Goal: Task Accomplishment & Management: Complete application form

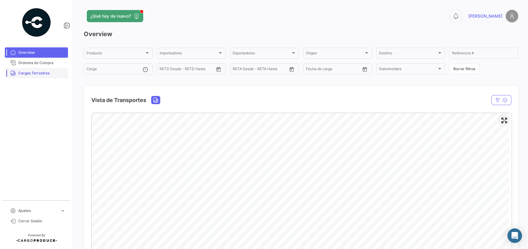
click at [38, 75] on span "Cargas Terrestres" at bounding box center [41, 72] width 47 height 5
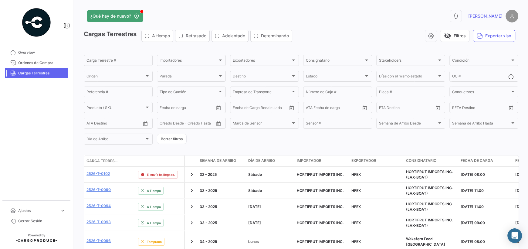
click at [239, 132] on form "Carga Terrestre # Importadores Importadores Exportadores Exportadores Consignat…" at bounding box center [301, 99] width 434 height 91
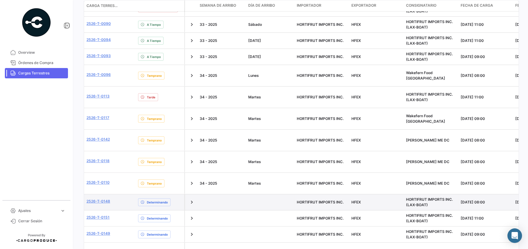
scroll to position [182, 0]
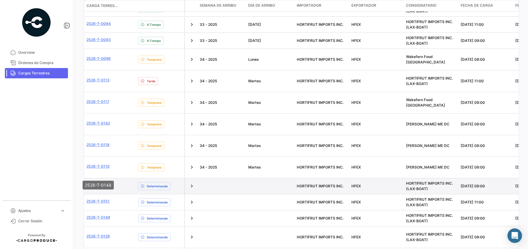
click at [94, 182] on link "2526-T-0148" at bounding box center [98, 184] width 24 height 5
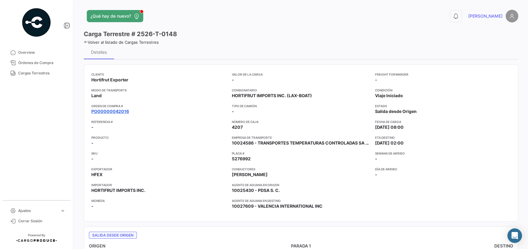
click at [113, 109] on link "PO00000042016" at bounding box center [110, 111] width 38 height 6
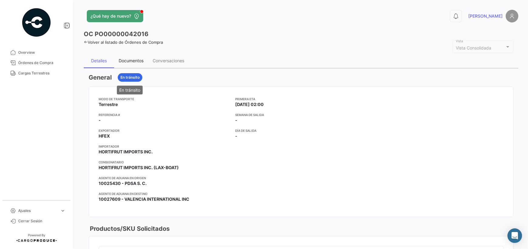
click at [132, 65] on div "Documentos" at bounding box center [131, 60] width 34 height 15
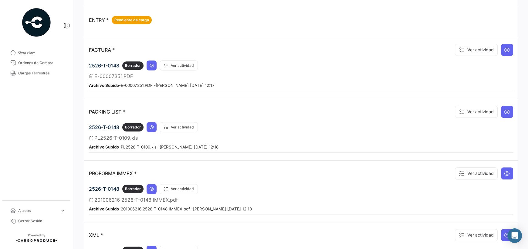
scroll to position [334, 0]
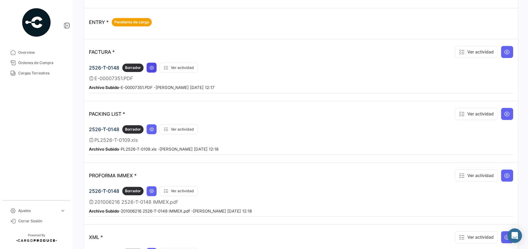
click at [150, 66] on icon at bounding box center [151, 67] width 5 height 5
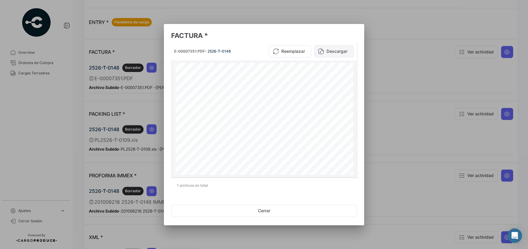
click at [239, 52] on button "Descargar" at bounding box center [334, 51] width 40 height 12
click at [139, 102] on div at bounding box center [264, 124] width 528 height 249
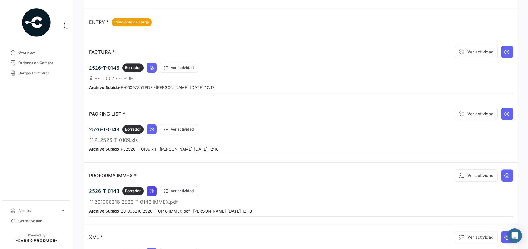
click at [153, 188] on icon at bounding box center [151, 190] width 5 height 5
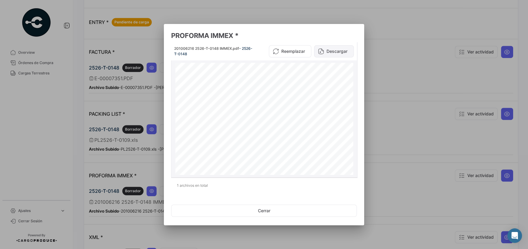
click at [239, 51] on button "Descargar" at bounding box center [334, 51] width 40 height 12
click at [136, 231] on div at bounding box center [264, 124] width 528 height 249
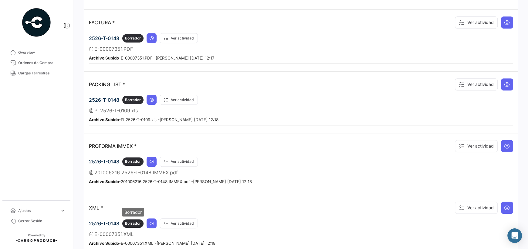
scroll to position [364, 0]
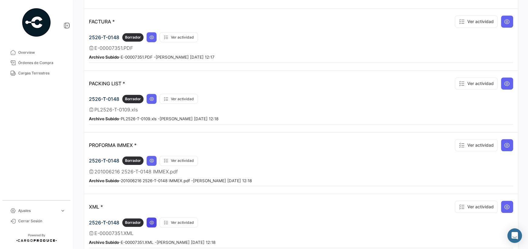
click at [154, 220] on button at bounding box center [151, 222] width 10 height 10
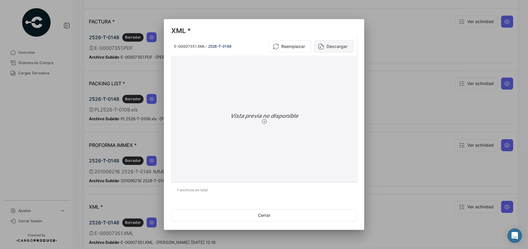
click at [239, 50] on button "Descargar" at bounding box center [334, 46] width 40 height 12
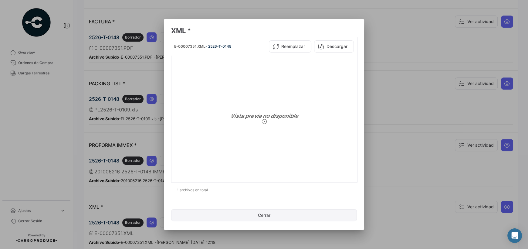
click at [239, 217] on button "Cerrar" at bounding box center [264, 215] width 186 height 12
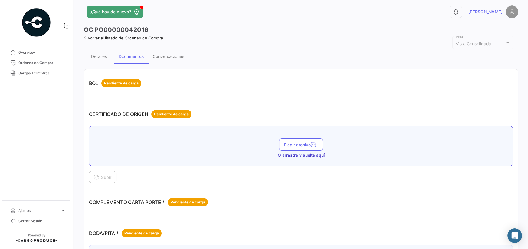
scroll to position [0, 0]
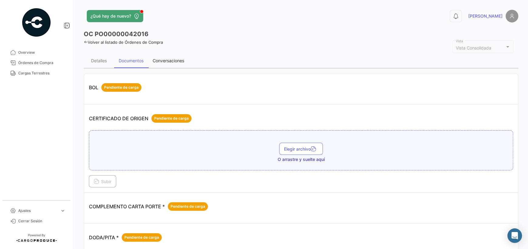
click at [161, 62] on div "Conversaciones" at bounding box center [169, 60] width 32 height 5
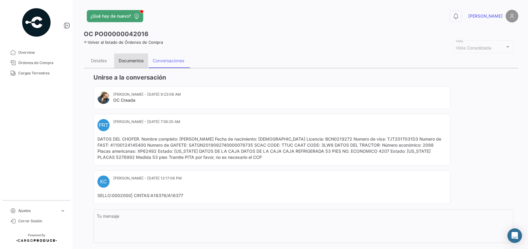
click at [124, 59] on div "Documentos" at bounding box center [131, 60] width 25 height 5
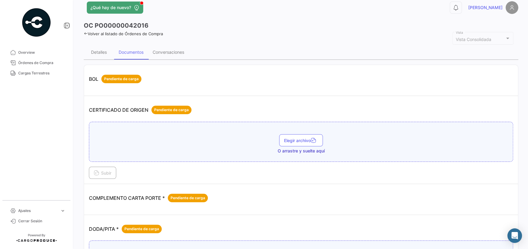
scroll to position [6, 0]
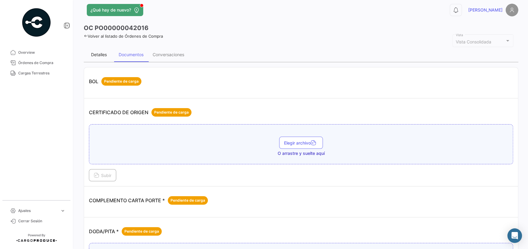
click at [98, 55] on div "Detalles" at bounding box center [99, 54] width 16 height 5
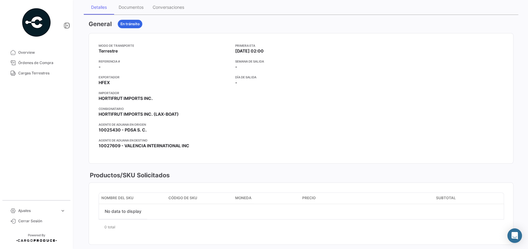
scroll to position [0, 0]
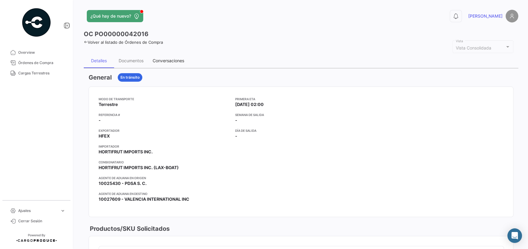
click at [180, 60] on div "Conversaciones" at bounding box center [169, 60] width 32 height 5
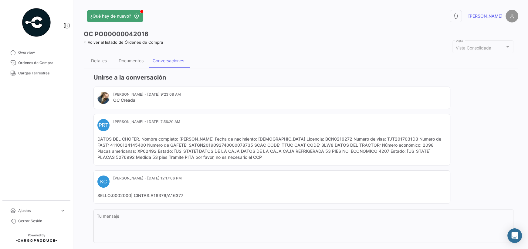
click at [239, 159] on mat-card-content "DATOS DEL CHOFER. Nombre completo: [PERSON_NAME] Fecha de nacimiento: [DEMOGRAP…" at bounding box center [271, 148] width 349 height 24
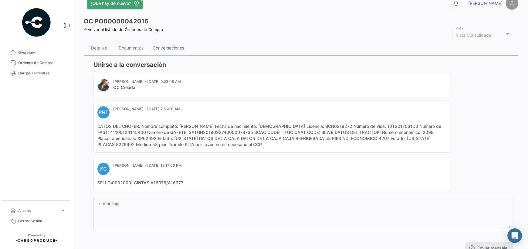
scroll to position [37, 0]
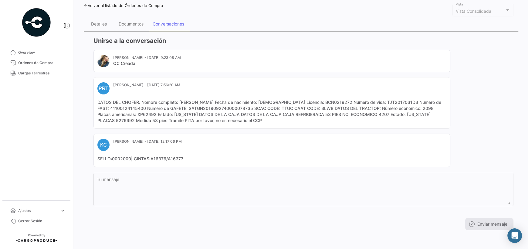
drag, startPoint x: 146, startPoint y: 119, endPoint x: 128, endPoint y: 118, distance: 17.3
click at [128, 118] on mat-card-content "DATOS DEL CHOFER. Nombre completo: [PERSON_NAME] Fecha de nacimiento: [DEMOGRAP…" at bounding box center [271, 111] width 349 height 24
copy mat-card-content "5276992"
click at [105, 26] on div "Detalles" at bounding box center [99, 23] width 16 height 5
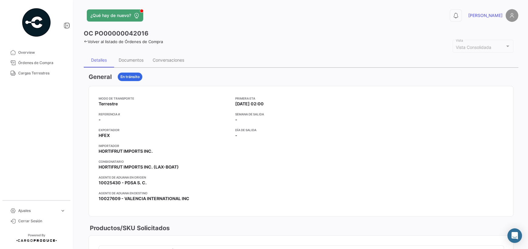
scroll to position [0, 0]
click at [123, 62] on div "Documentos" at bounding box center [131, 60] width 25 height 5
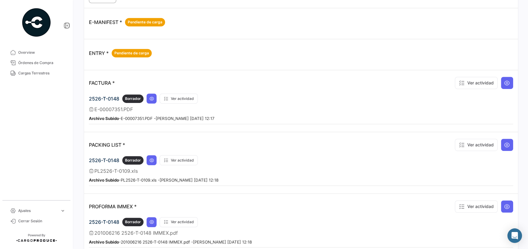
scroll to position [303, 0]
click at [239, 15] on div "E-MANIFEST * Pendiente de carga" at bounding box center [301, 22] width 424 height 18
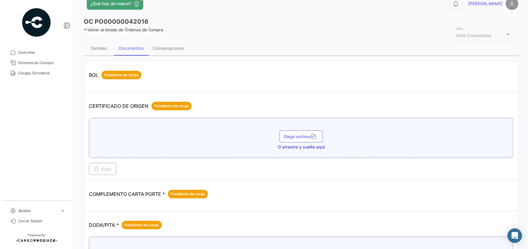
scroll to position [0, 0]
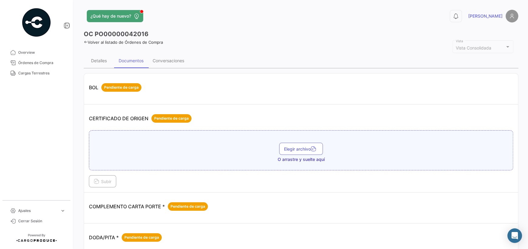
click at [86, 42] on icon at bounding box center [86, 42] width 4 height 4
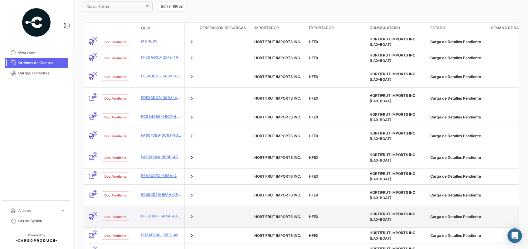
scroll to position [151, 0]
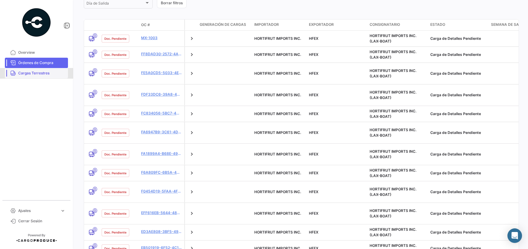
click at [33, 72] on span "Cargas Terrestres" at bounding box center [41, 72] width 47 height 5
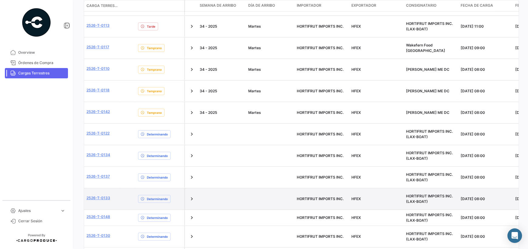
scroll to position [273, 0]
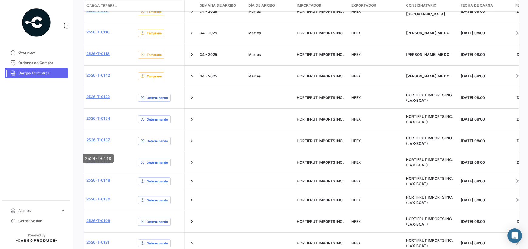
click at [99, 150] on mat-tooltip-component "2526-T-0148" at bounding box center [98, 158] width 40 height 17
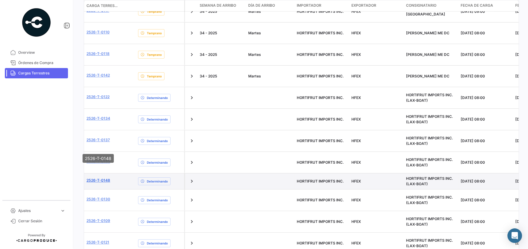
click at [102, 177] on link "2526-T-0148" at bounding box center [98, 179] width 24 height 5
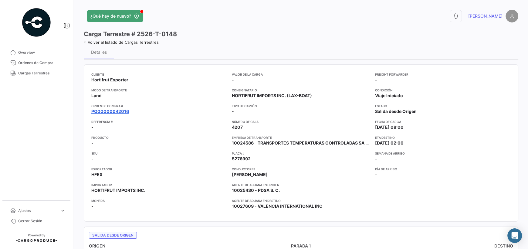
click at [109, 110] on link "PO00000042016" at bounding box center [110, 111] width 38 height 6
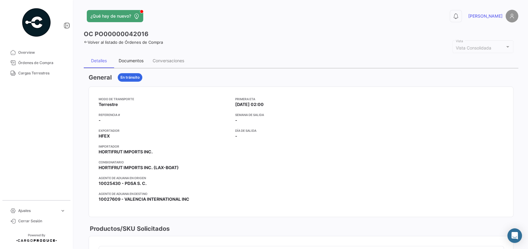
click at [135, 62] on div "Documentos" at bounding box center [131, 60] width 25 height 5
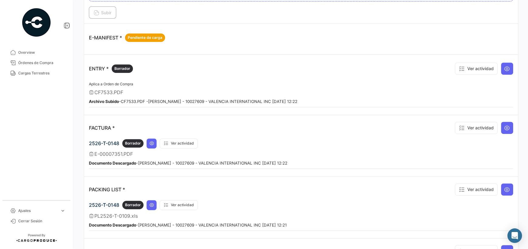
scroll to position [303, 0]
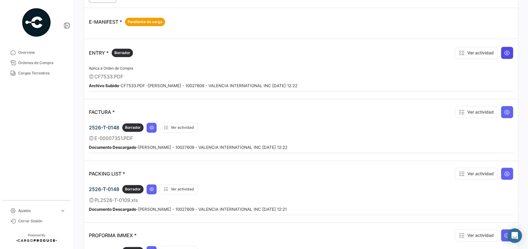
click at [239, 52] on icon at bounding box center [507, 53] width 6 height 6
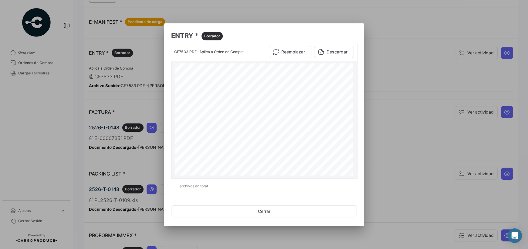
drag, startPoint x: 311, startPoint y: 81, endPoint x: 339, endPoint y: 82, distance: 27.6
click at [239, 82] on div "T/P#: 4207 F# 0259862 E-7351 LOT#: 2526-T-0148 K76 - 1161861 - 5 TRUCK: 4207 TR…" at bounding box center [264, 178] width 178 height 230
copy div "K76 - 1161861 - 5"
click at [239, 217] on mat-dialog-actions "Cerrar" at bounding box center [264, 211] width 186 height 21
click at [239, 216] on button "Cerrar" at bounding box center [264, 211] width 186 height 12
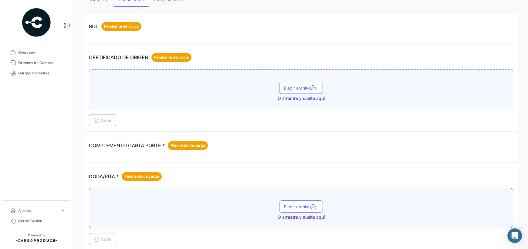
scroll to position [0, 0]
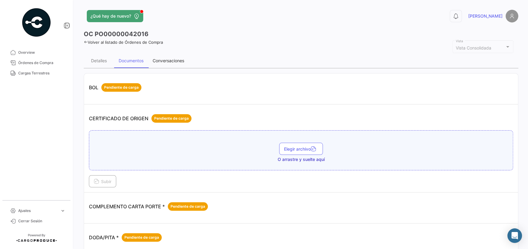
click at [163, 62] on div "Conversaciones" at bounding box center [169, 60] width 32 height 5
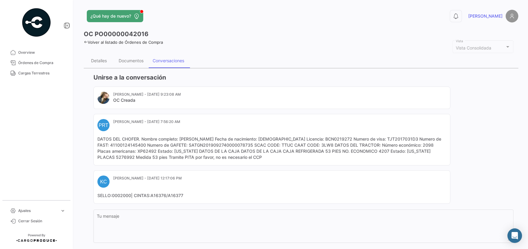
drag, startPoint x: 251, startPoint y: 136, endPoint x: 180, endPoint y: 134, distance: 71.0
click at [180, 134] on mat-card "PRT [PERSON_NAME] Tijuana - [DATE] 7:56:20 AM DATOS DEL CHOFER. Nombre completo…" at bounding box center [271, 140] width 357 height 52
copy mat-card-content "[PERSON_NAME]"
click at [131, 61] on div "Documentos" at bounding box center [131, 60] width 25 height 5
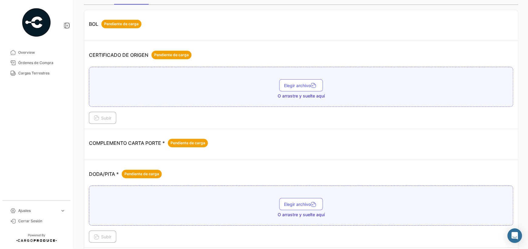
scroll to position [91, 0]
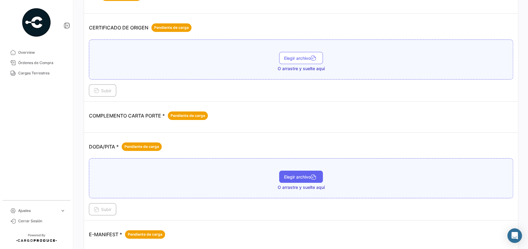
click at [239, 176] on span "Elegir archivo" at bounding box center [301, 176] width 34 height 5
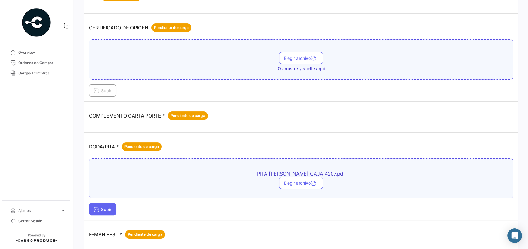
click at [99, 207] on span "Subir" at bounding box center [103, 209] width 18 height 5
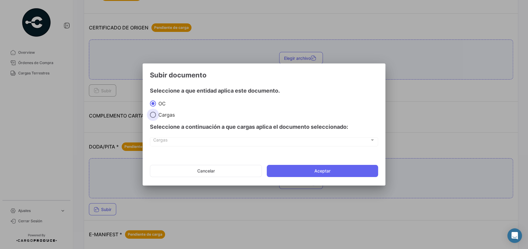
click at [154, 116] on span at bounding box center [153, 115] width 6 height 6
click at [154, 116] on input "Cargas" at bounding box center [153, 115] width 6 height 6
radio input "true"
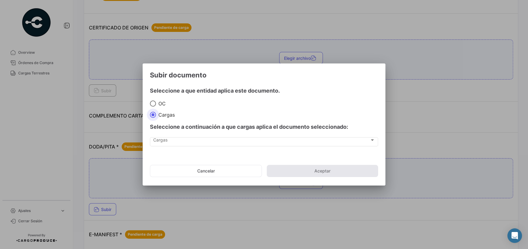
click at [212, 149] on div "Cargas Cargas" at bounding box center [264, 144] width 228 height 15
click at [217, 146] on div "Cargas Cargas" at bounding box center [264, 144] width 228 height 15
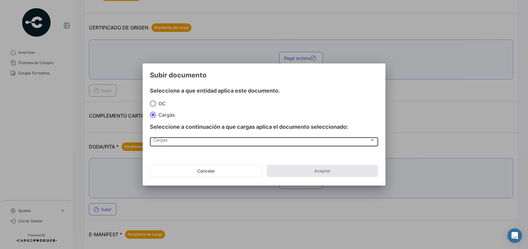
drag, startPoint x: 205, startPoint y: 146, endPoint x: 206, endPoint y: 142, distance: 3.8
click at [203, 144] on div "Cargas Cargas" at bounding box center [264, 144] width 228 height 15
click at [206, 142] on div "Cargas" at bounding box center [261, 141] width 216 height 5
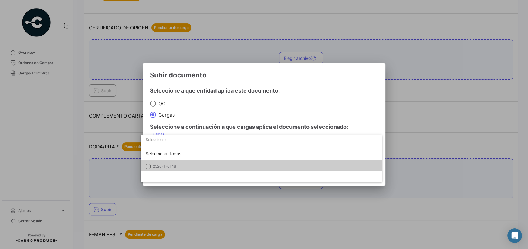
click at [176, 167] on span "2526-T-0148" at bounding box center [195, 165] width 85 height 5
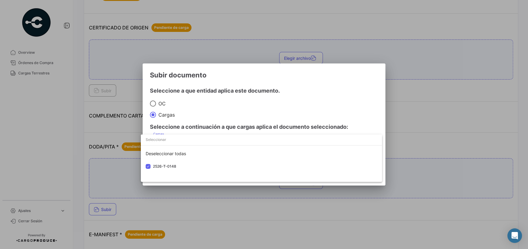
click at [239, 205] on div at bounding box center [264, 124] width 528 height 249
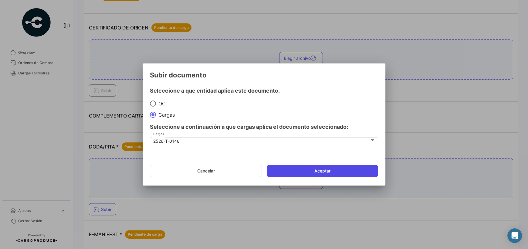
click at [239, 173] on button "Aceptar" at bounding box center [322, 171] width 111 height 12
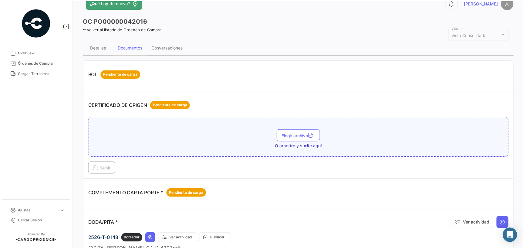
scroll to position [0, 0]
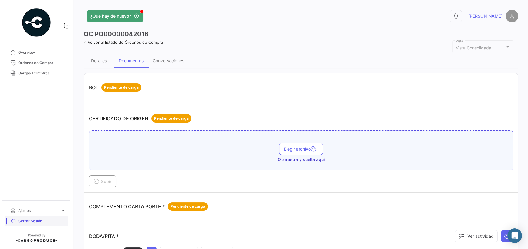
click at [35, 222] on span "Cerrar Sesión" at bounding box center [41, 220] width 47 height 5
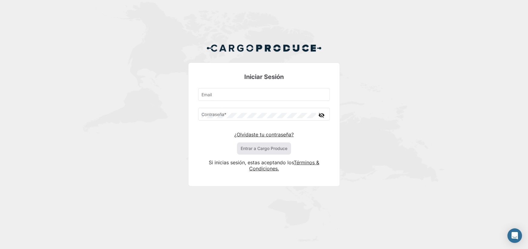
type input "[PERSON_NAME][EMAIL_ADDRESS][PERSON_NAME][DOMAIN_NAME]"
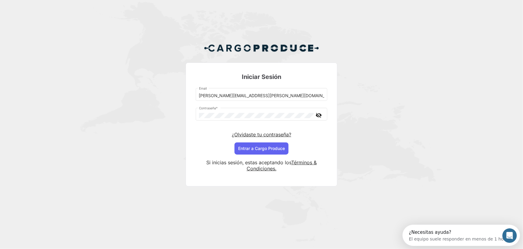
click at [239, 86] on div "Iniciar Sesión [PERSON_NAME][EMAIL_ADDRESS][PERSON_NAME][DOMAIN_NAME] Email Con…" at bounding box center [261, 117] width 523 height 234
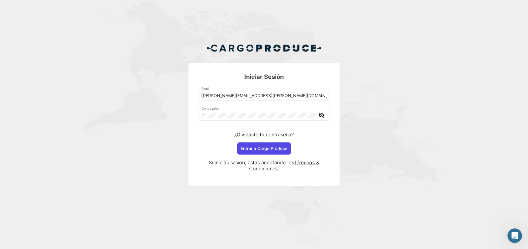
click at [239, 146] on button "Entrar a Cargo Produce" at bounding box center [264, 148] width 54 height 12
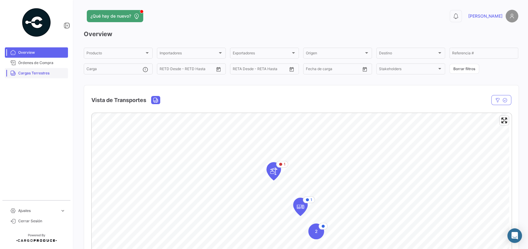
click at [35, 69] on link "Cargas Terrestres" at bounding box center [36, 73] width 63 height 10
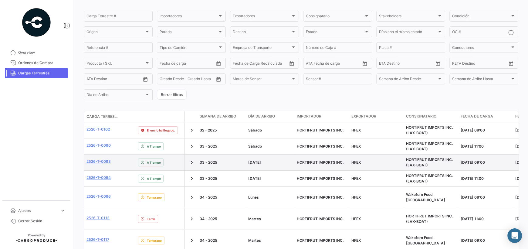
scroll to position [61, 0]
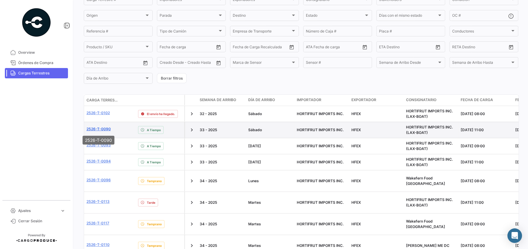
click at [106, 130] on link "2526-T-0090" at bounding box center [98, 128] width 24 height 5
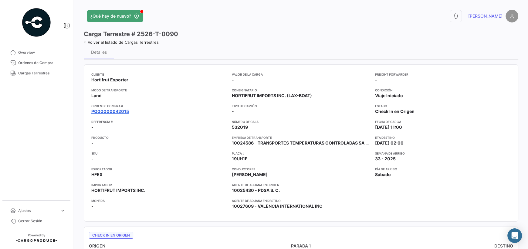
click at [120, 113] on link "PO00000042015" at bounding box center [110, 111] width 38 height 6
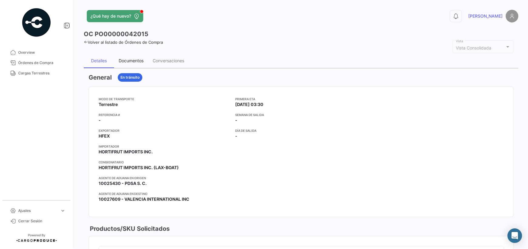
click at [139, 64] on div "Documentos" at bounding box center [131, 60] width 34 height 15
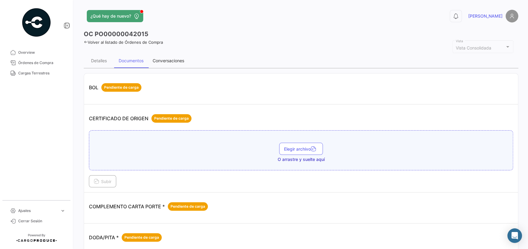
click at [168, 60] on div "Conversaciones" at bounding box center [169, 60] width 32 height 5
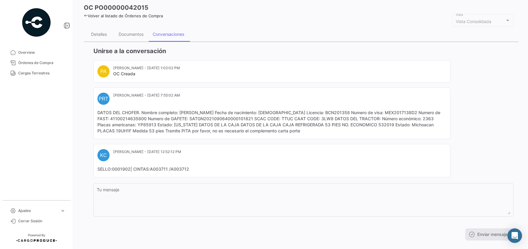
scroll to position [6, 0]
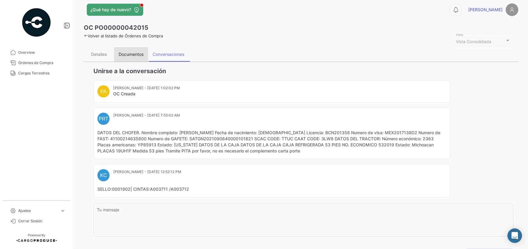
click at [129, 52] on div "Documentos" at bounding box center [131, 54] width 25 height 5
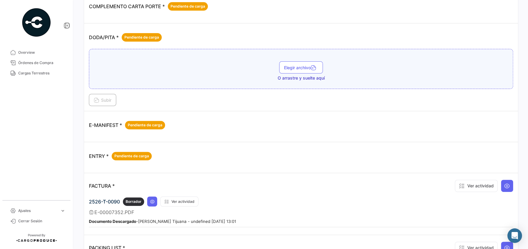
scroll to position [273, 0]
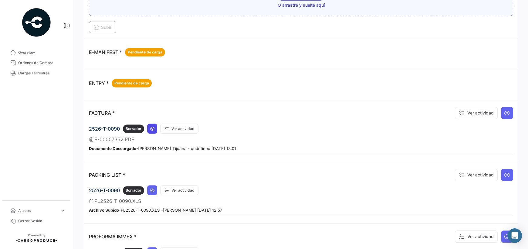
click at [154, 126] on icon at bounding box center [152, 128] width 5 height 5
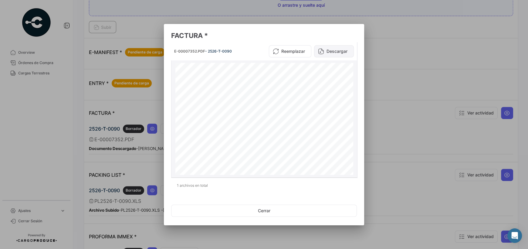
click at [239, 53] on button "Descargar" at bounding box center [334, 51] width 40 height 12
click at [191, 212] on button "Cerrar" at bounding box center [264, 210] width 186 height 12
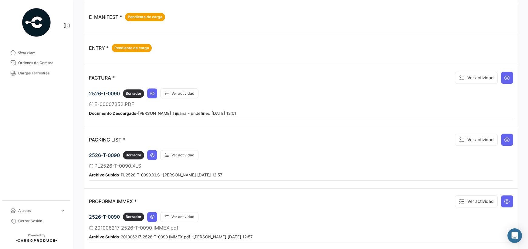
scroll to position [364, 0]
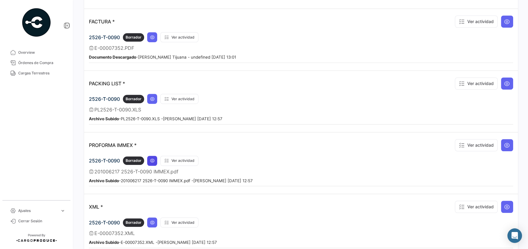
click at [153, 159] on icon at bounding box center [152, 160] width 5 height 5
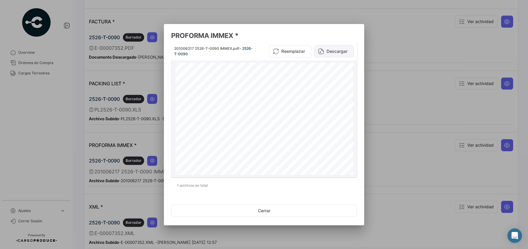
click at [239, 51] on button "Descargar" at bounding box center [334, 51] width 40 height 12
click at [239, 214] on button "Cerrar" at bounding box center [264, 210] width 186 height 12
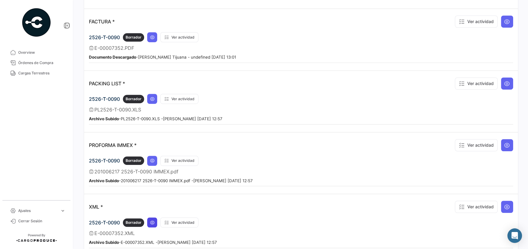
click at [153, 217] on button at bounding box center [152, 222] width 10 height 10
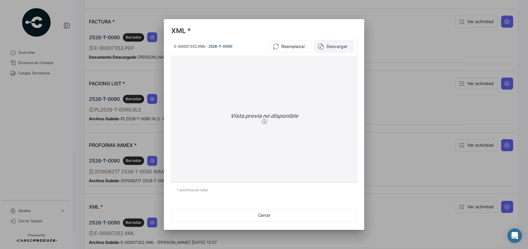
click at [239, 48] on button "Descargar" at bounding box center [334, 46] width 40 height 12
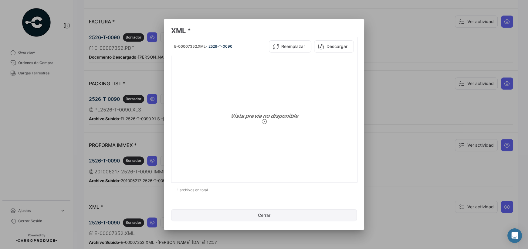
click at [239, 215] on button "Cerrar" at bounding box center [264, 215] width 186 height 12
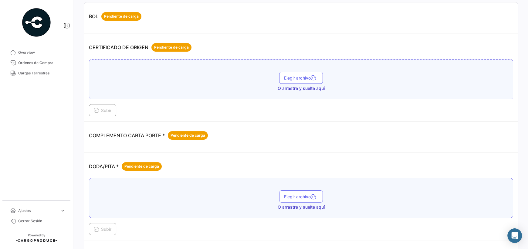
scroll to position [0, 0]
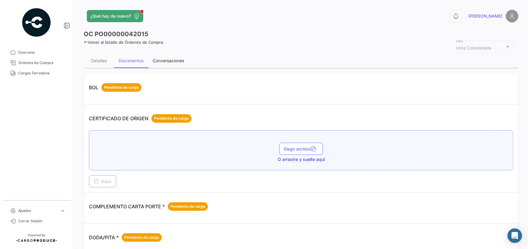
click at [167, 65] on div "Conversaciones" at bounding box center [168, 60] width 41 height 15
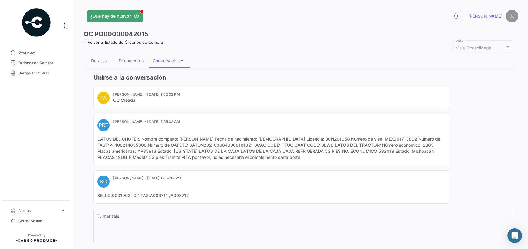
drag, startPoint x: 130, startPoint y: 157, endPoint x: 116, endPoint y: 156, distance: 14.0
click at [116, 156] on mat-card-content "DATOS DEL CHOFER. Nombre completo: [PERSON_NAME] Fecha de nacimiento: [DEMOGRAP…" at bounding box center [271, 148] width 349 height 24
copy mat-card-content "19UH1F"
click at [86, 41] on icon at bounding box center [86, 42] width 4 height 4
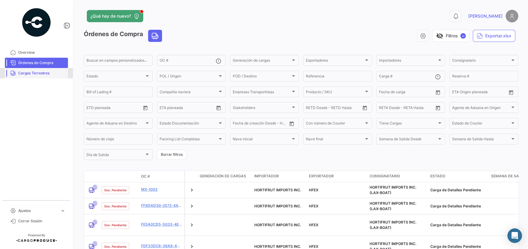
click at [34, 68] on link "Cargas Terrestres" at bounding box center [36, 73] width 63 height 10
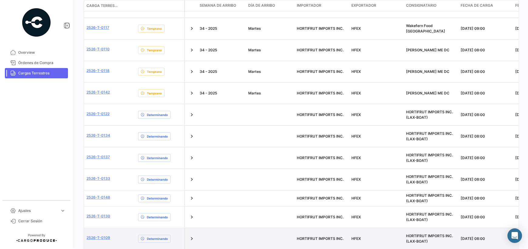
scroll to position [273, 0]
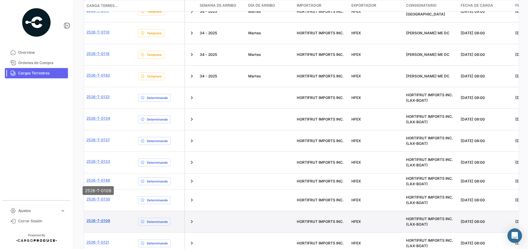
click at [104, 218] on link "2526-T-0109" at bounding box center [98, 220] width 24 height 5
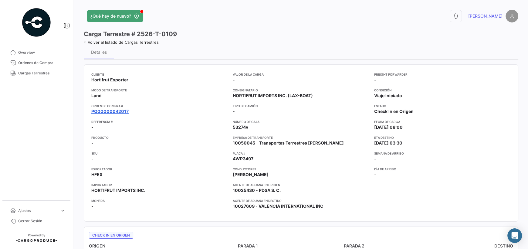
click at [106, 110] on link "PO00000042017" at bounding box center [109, 111] width 37 height 6
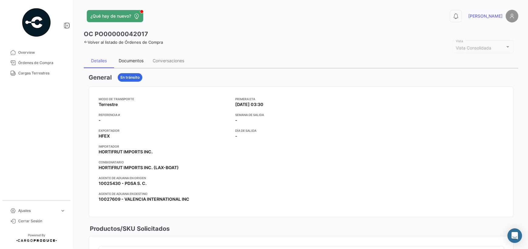
click at [123, 62] on div "Documentos" at bounding box center [131, 60] width 25 height 5
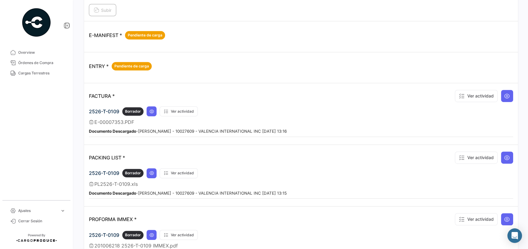
scroll to position [334, 0]
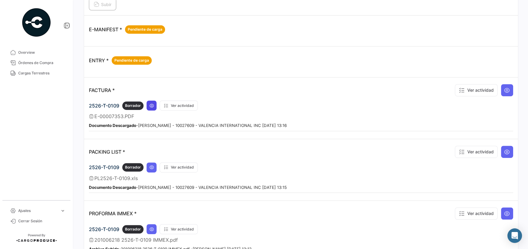
click at [151, 104] on icon at bounding box center [151, 105] width 5 height 5
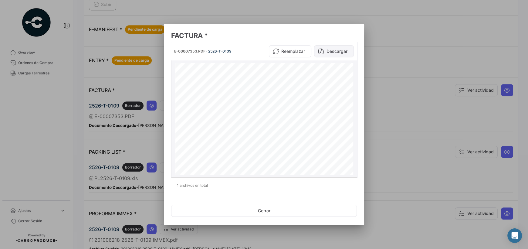
click at [239, 53] on button "Descargar" at bounding box center [334, 51] width 40 height 12
drag, startPoint x: 303, startPoint y: 211, endPoint x: 297, endPoint y: 212, distance: 6.1
click at [239, 211] on button "Cerrar" at bounding box center [264, 210] width 186 height 12
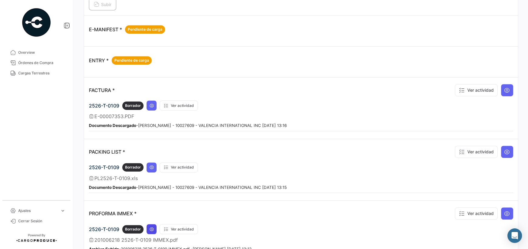
click at [155, 225] on button at bounding box center [151, 229] width 10 height 10
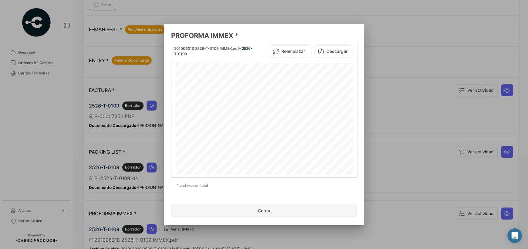
click at [239, 210] on button "Cerrar" at bounding box center [264, 210] width 186 height 12
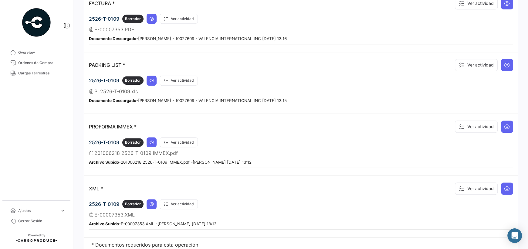
scroll to position [425, 0]
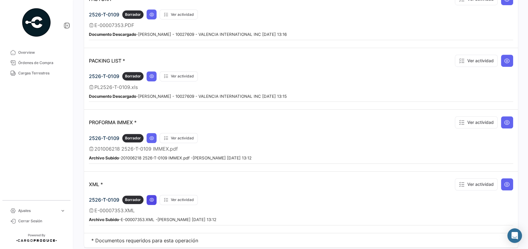
click at [150, 195] on button at bounding box center [151, 200] width 10 height 10
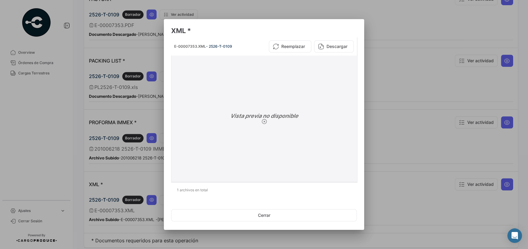
drag, startPoint x: 323, startPoint y: 48, endPoint x: 323, endPoint y: 51, distance: 3.0
click at [239, 48] on icon at bounding box center [321, 46] width 6 height 6
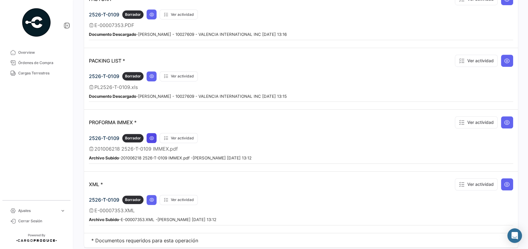
click at [152, 137] on button at bounding box center [151, 138] width 10 height 10
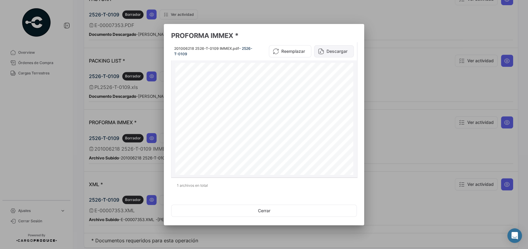
click at [239, 49] on button "Descargar" at bounding box center [334, 51] width 40 height 12
click at [239, 10] on div at bounding box center [264, 124] width 528 height 249
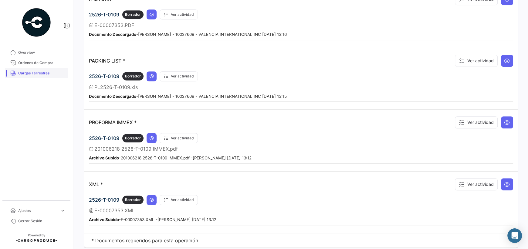
click at [41, 73] on span "Cargas Terrestres" at bounding box center [41, 72] width 47 height 5
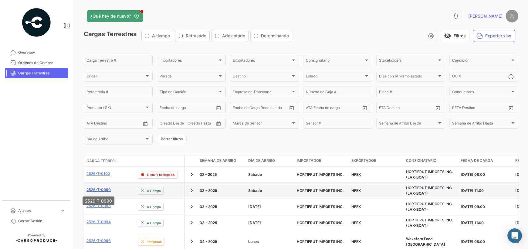
click at [99, 189] on link "2526-T-0090" at bounding box center [98, 189] width 24 height 5
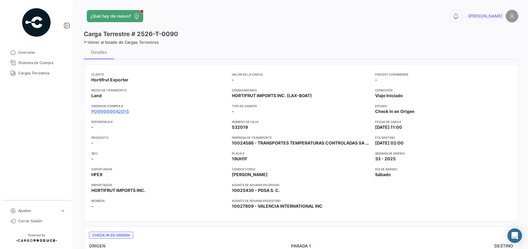
click at [116, 115] on mat-tooltip-component "PO00000042015" at bounding box center [110, 122] width 49 height 17
click at [116, 113] on link "PO00000042015" at bounding box center [110, 111] width 38 height 6
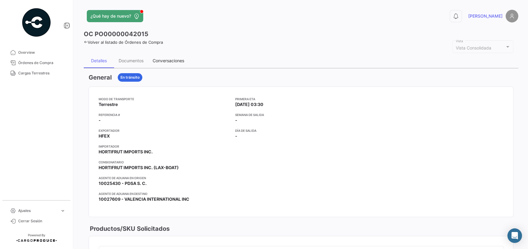
click at [162, 59] on div "Conversaciones" at bounding box center [169, 60] width 32 height 5
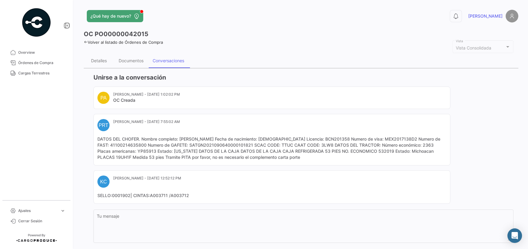
drag, startPoint x: 393, startPoint y: 151, endPoint x: 378, endPoint y: 152, distance: 14.6
click at [239, 152] on mat-card-content "DATOS DEL CHOFER. Nombre completo: [PERSON_NAME] Fecha de nacimiento: [DEMOGRAP…" at bounding box center [271, 148] width 349 height 24
copy mat-card-content "532019"
click at [130, 61] on div "Documentos" at bounding box center [131, 60] width 25 height 5
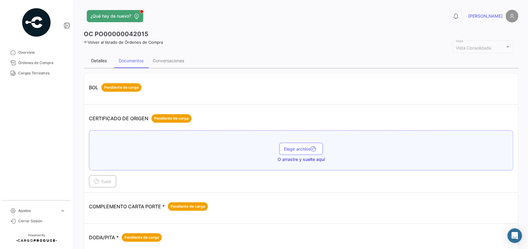
click at [101, 61] on div "Detalles" at bounding box center [99, 60] width 16 height 5
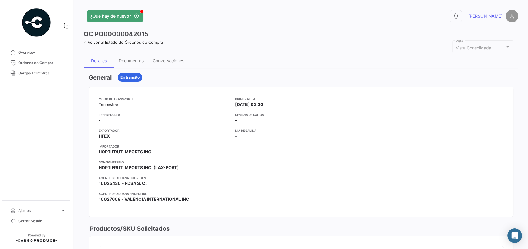
click at [93, 43] on link "Volver al listado de Órdenes de Compra" at bounding box center [123, 42] width 79 height 5
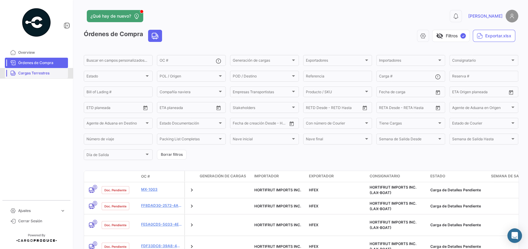
click at [49, 73] on span "Cargas Terrestres" at bounding box center [41, 72] width 47 height 5
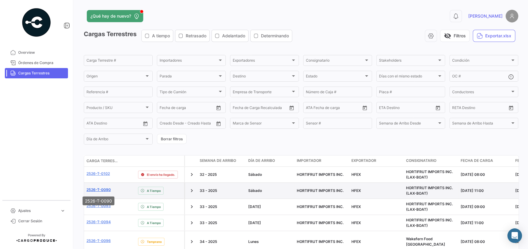
click at [97, 190] on link "2526-T-0090" at bounding box center [98, 189] width 24 height 5
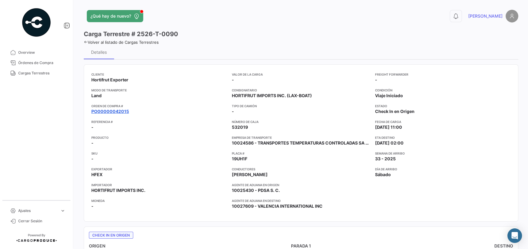
click at [123, 112] on link "PO00000042015" at bounding box center [110, 111] width 38 height 6
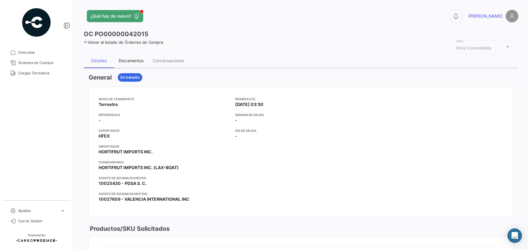
click at [137, 63] on div "Documentos" at bounding box center [131, 60] width 34 height 15
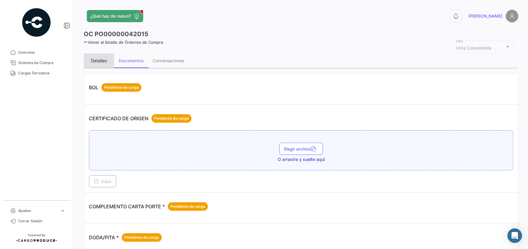
click at [95, 59] on div "Detalles" at bounding box center [99, 60] width 16 height 5
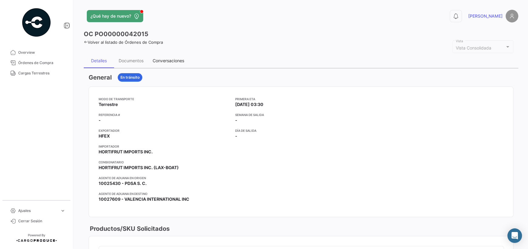
click at [161, 62] on div "Conversaciones" at bounding box center [169, 60] width 32 height 5
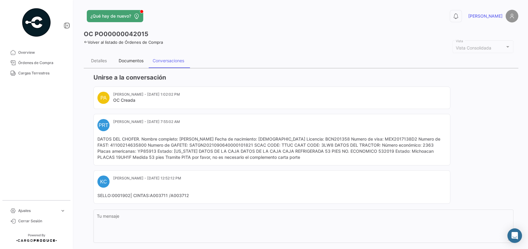
click at [133, 62] on div "Documentos" at bounding box center [131, 60] width 25 height 5
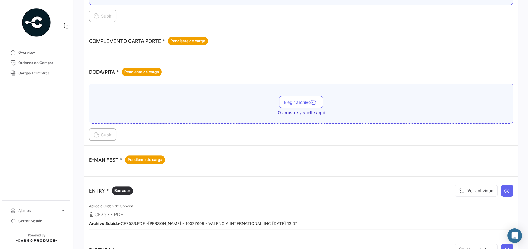
scroll to position [182, 0]
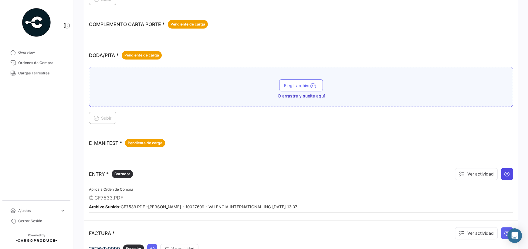
click at [239, 173] on icon at bounding box center [507, 174] width 6 height 6
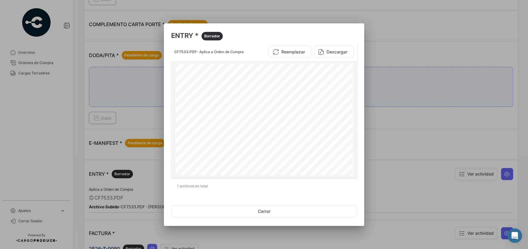
drag, startPoint x: 338, startPoint y: 82, endPoint x: 312, endPoint y: 84, distance: 25.8
click at [239, 84] on div "T/P#: 532019 F# 0259863 E-7352 LOT#: 2526-T-0090 K76 - 1161862 - 3 TRUCK: 53201…" at bounding box center [264, 178] width 178 height 230
copy div "K76 - 1161862 - 3"
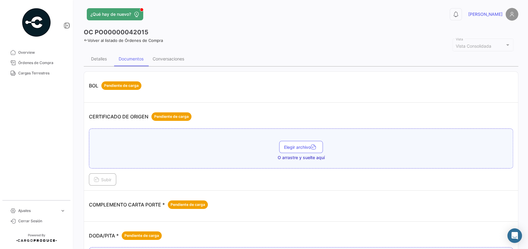
scroll to position [0, 0]
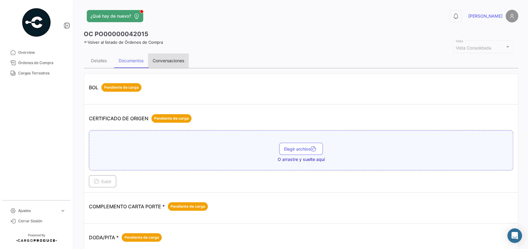
click at [175, 65] on div "Conversaciones" at bounding box center [168, 60] width 41 height 15
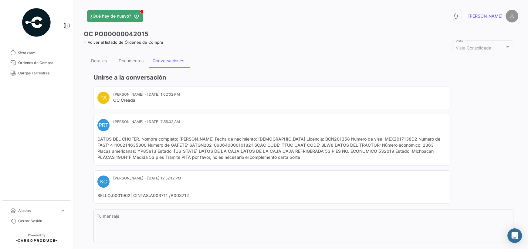
drag, startPoint x: 180, startPoint y: 136, endPoint x: 232, endPoint y: 134, distance: 51.6
click at [232, 134] on mat-card "PRT [PERSON_NAME] Tijuana - [DATE] 7:55:02 AM DATOS DEL CHOFER. Nombre completo…" at bounding box center [271, 140] width 357 height 52
copy mat-card-content "[PERSON_NAME]"
drag, startPoint x: 393, startPoint y: 153, endPoint x: 378, endPoint y: 153, distance: 15.2
click at [239, 153] on mat-card-content "DATOS DEL CHOFER. Nombre completo: [PERSON_NAME] Fecha de nacimiento: [DEMOGRAP…" at bounding box center [271, 148] width 349 height 24
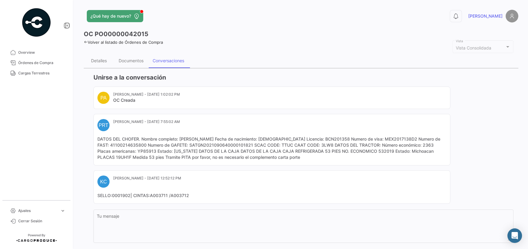
copy mat-card-content "532019"
click at [124, 62] on div "Documentos" at bounding box center [131, 60] width 25 height 5
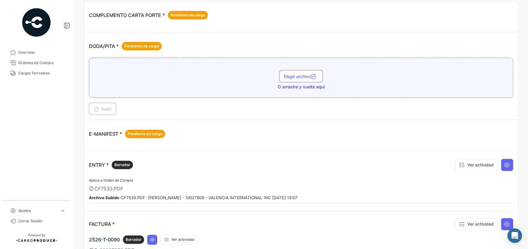
scroll to position [182, 0]
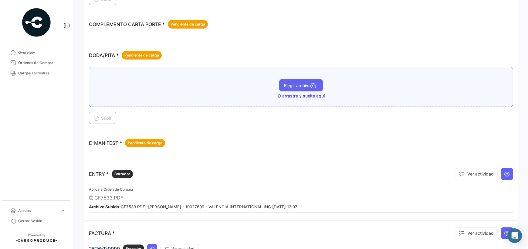
click at [239, 81] on button "Elegir archivo" at bounding box center [301, 85] width 44 height 12
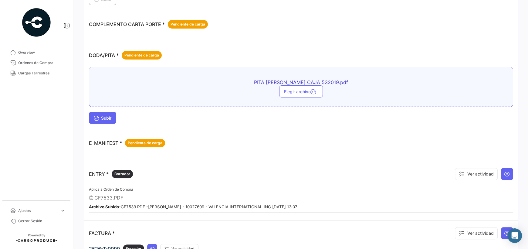
click at [101, 112] on button "Subir" at bounding box center [102, 118] width 27 height 12
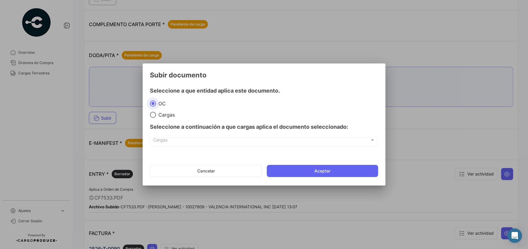
click at [173, 118] on div "Seleccione a continuación a que cargas aplica el documento seleccionado:" at bounding box center [264, 127] width 228 height 18
click at [151, 115] on span at bounding box center [153, 115] width 6 height 6
click at [151, 115] on input "Cargas" at bounding box center [153, 115] width 6 height 6
radio input "true"
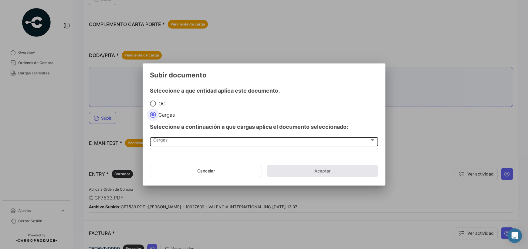
click at [239, 142] on div at bounding box center [371, 139] width 5 height 5
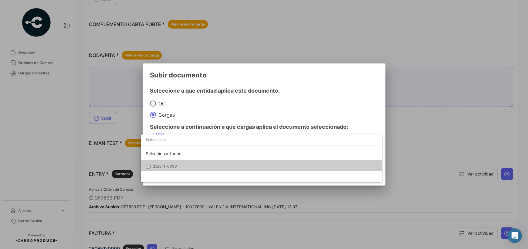
click at [150, 167] on mat-pseudo-checkbox at bounding box center [148, 166] width 5 height 5
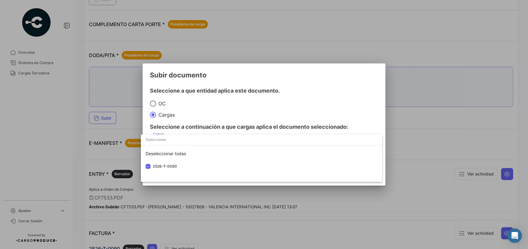
click at [239, 96] on div at bounding box center [264, 124] width 528 height 249
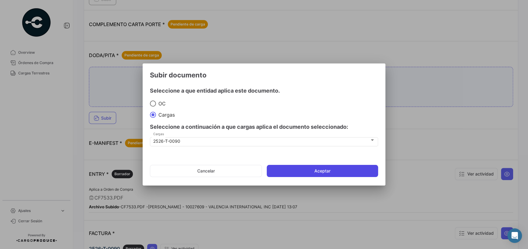
click at [239, 172] on button "Aceptar" at bounding box center [322, 171] width 111 height 12
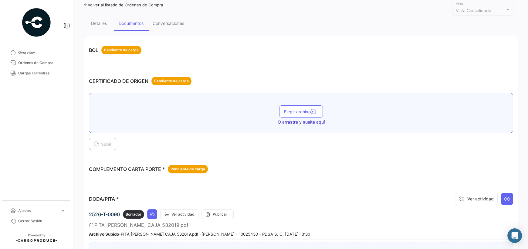
scroll to position [0, 0]
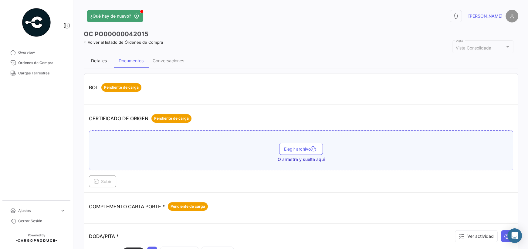
click at [102, 63] on div "Detalles" at bounding box center [99, 60] width 30 height 15
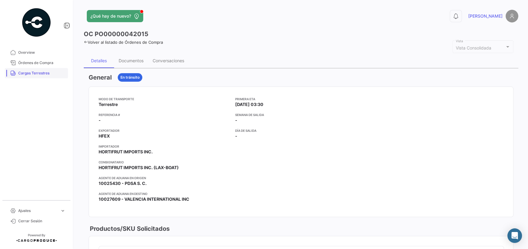
click at [41, 75] on span "Cargas Terrestres" at bounding box center [41, 72] width 47 height 5
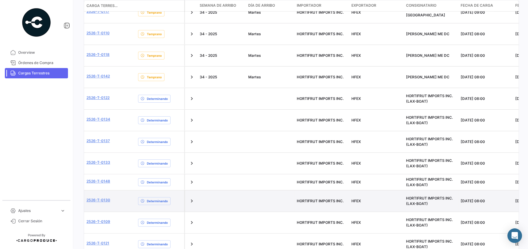
scroll to position [273, 0]
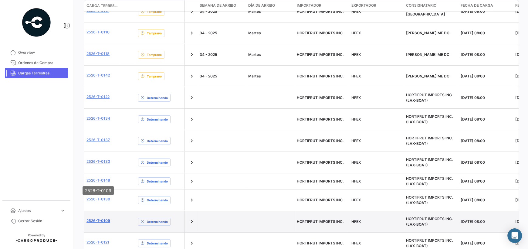
click at [93, 218] on link "2526-T-0109" at bounding box center [98, 220] width 24 height 5
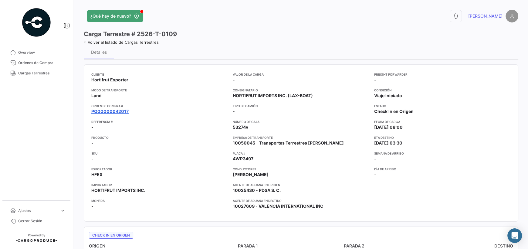
click at [97, 112] on link "PO00000042017" at bounding box center [109, 111] width 37 height 6
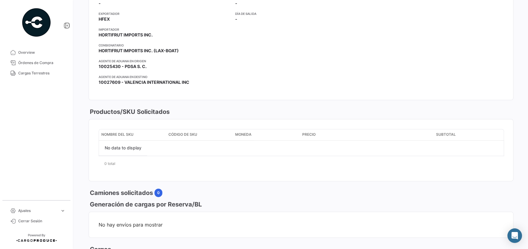
scroll to position [30, 0]
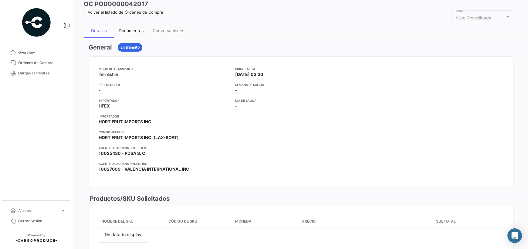
click at [139, 31] on div "Documentos" at bounding box center [131, 30] width 25 height 5
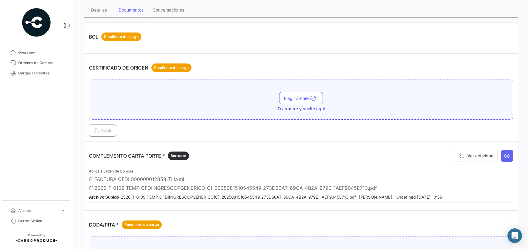
scroll to position [0, 0]
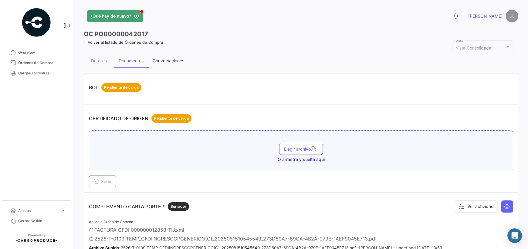
click at [166, 59] on div "Conversaciones" at bounding box center [169, 60] width 32 height 5
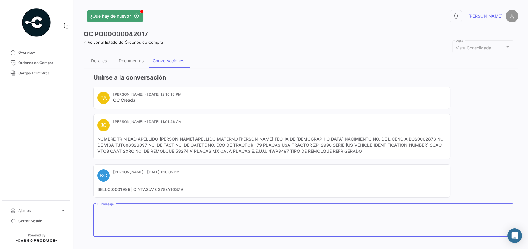
click at [239, 222] on textarea "Tu mensaje" at bounding box center [303, 221] width 413 height 27
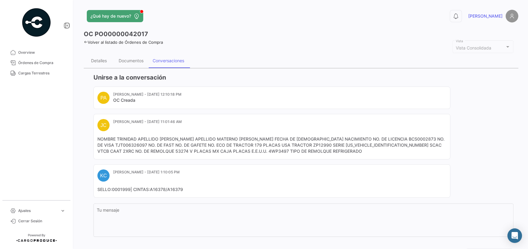
click at [239, 189] on mat-card-content "SELLO:0001999| CINTAS:A16378/A16379" at bounding box center [271, 189] width 349 height 6
drag, startPoint x: 232, startPoint y: 153, endPoint x: 213, endPoint y: 154, distance: 19.1
click at [213, 154] on mat-card "[PERSON_NAME] - [DATE] 11:01:46 AM NOMBRE TRINIDAD APELLIDO PATERNO [PERSON_NAM…" at bounding box center [271, 136] width 357 height 45
drag, startPoint x: 413, startPoint y: 145, endPoint x: 425, endPoint y: 144, distance: 11.9
click at [239, 144] on mat-card-content "NOMBRE TRINIDAD APELLIDO [PERSON_NAME] APELLIDO MATERNO [PERSON_NAME] FECHA DE …" at bounding box center [271, 145] width 349 height 18
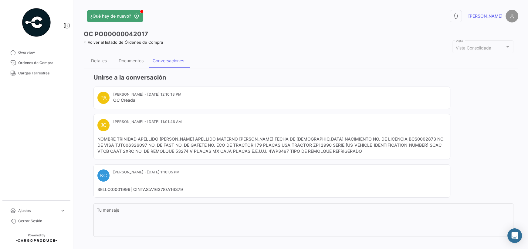
drag, startPoint x: 233, startPoint y: 150, endPoint x: 214, endPoint y: 153, distance: 19.1
click at [214, 153] on mat-card-content "NOMBRE TRINIDAD APELLIDO [PERSON_NAME] APELLIDO MATERNO [PERSON_NAME] FECHA DE …" at bounding box center [271, 145] width 349 height 18
drag, startPoint x: 138, startPoint y: 150, endPoint x: 123, endPoint y: 148, distance: 15.0
click at [123, 148] on mat-card-content "NOMBRE TRINIDAD APELLIDO [PERSON_NAME] APELLIDO MATERNO [PERSON_NAME] FECHA DE …" at bounding box center [271, 145] width 349 height 18
drag, startPoint x: 234, startPoint y: 150, endPoint x: 213, endPoint y: 153, distance: 20.4
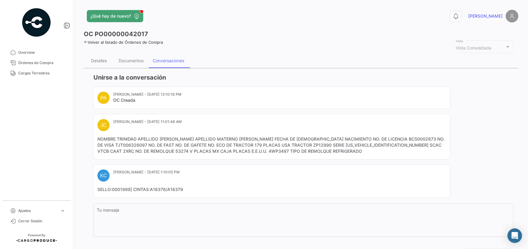
click at [213, 153] on mat-card-content "NOMBRE TRINIDAD APELLIDO [PERSON_NAME] APELLIDO MATERNO [PERSON_NAME] FECHA DE …" at bounding box center [271, 145] width 349 height 18
drag, startPoint x: 139, startPoint y: 152, endPoint x: 122, endPoint y: 150, distance: 16.7
click at [122, 150] on mat-card-content "NOMBRE TRINIDAD APELLIDO [PERSON_NAME] APELLIDO MATERNO [PERSON_NAME] FECHA DE …" at bounding box center [271, 145] width 349 height 18
drag, startPoint x: 138, startPoint y: 139, endPoint x: 214, endPoint y: 141, distance: 76.2
click at [214, 141] on mat-card-content "NOMBRE TRINIDAD APELLIDO [PERSON_NAME] APELLIDO MATERNO [PERSON_NAME] FECHA DE …" at bounding box center [271, 145] width 349 height 18
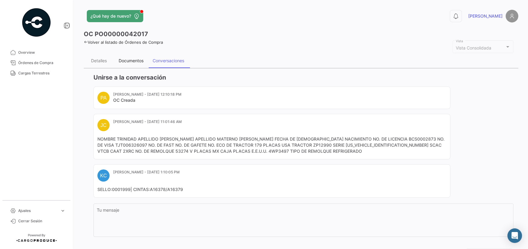
click at [135, 65] on div "Documentos" at bounding box center [131, 60] width 34 height 15
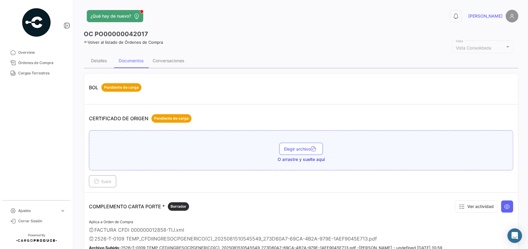
scroll to position [91, 0]
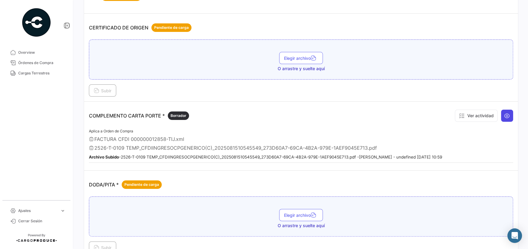
click at [239, 109] on button at bounding box center [507, 115] width 12 height 12
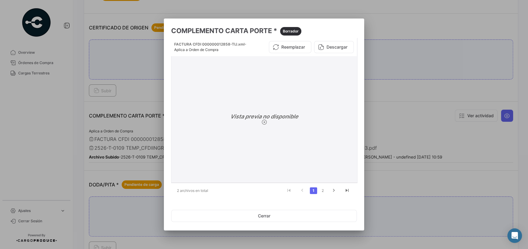
click at [239, 45] on button "Descargar" at bounding box center [334, 47] width 40 height 12
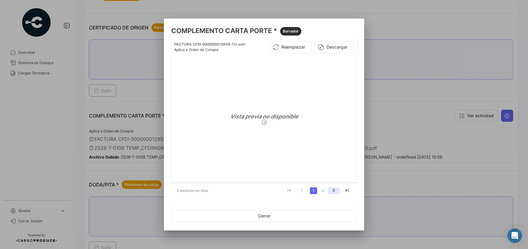
click at [239, 194] on icon "go to next page" at bounding box center [334, 190] width 8 height 7
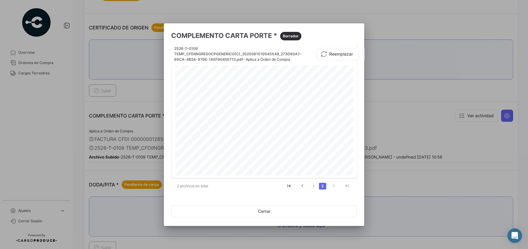
click at [239, 24] on div at bounding box center [264, 124] width 528 height 249
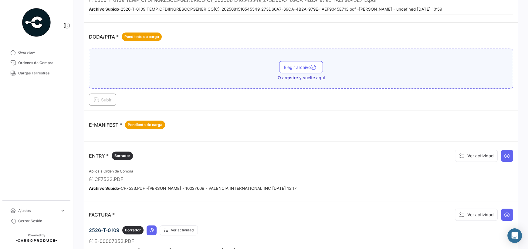
scroll to position [242, 0]
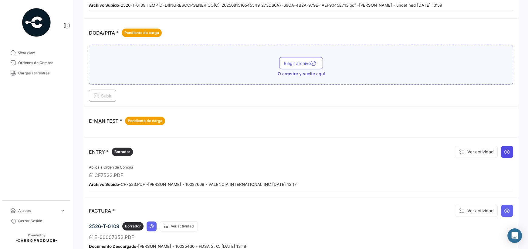
click at [239, 150] on icon at bounding box center [507, 152] width 6 height 6
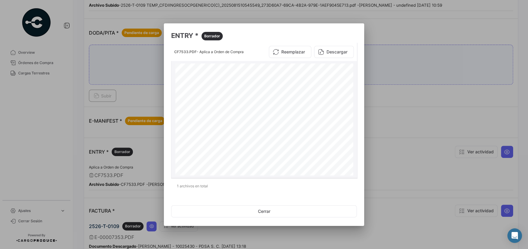
drag, startPoint x: 312, startPoint y: 83, endPoint x: 339, endPoint y: 82, distance: 27.3
click at [239, 82] on div "T/P#: 53274V F# 0259865 E-7353 LOT#: 2526-T-0109 K76 - 1161864 - 9 TRUCK: 53274…" at bounding box center [264, 178] width 178 height 230
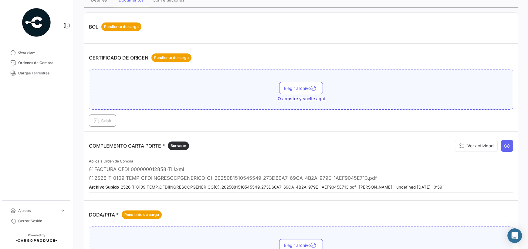
scroll to position [0, 0]
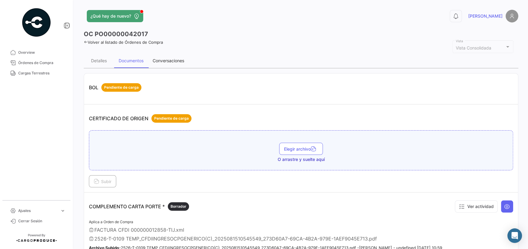
click at [164, 61] on div "Conversaciones" at bounding box center [169, 60] width 32 height 5
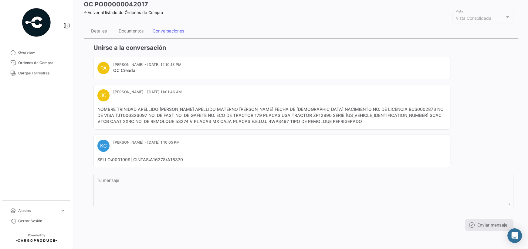
scroll to position [31, 0]
click at [127, 31] on div "Documentos" at bounding box center [131, 29] width 25 height 5
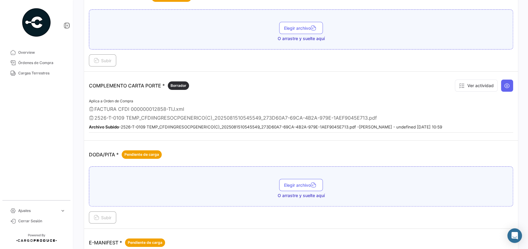
scroll to position [121, 0]
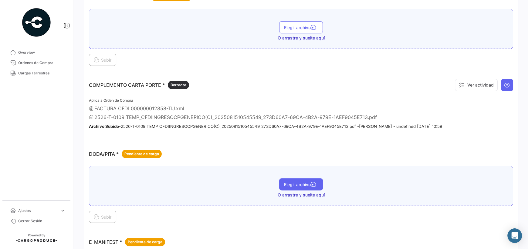
click at [239, 183] on span "Elegir archivo" at bounding box center [301, 184] width 34 height 5
click at [107, 217] on span "Subir" at bounding box center [103, 216] width 18 height 5
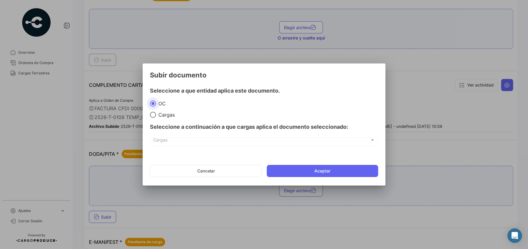
click at [163, 115] on span "Cargas" at bounding box center [165, 115] width 19 height 6
click at [156, 115] on input "Cargas" at bounding box center [153, 115] width 6 height 6
radio input "true"
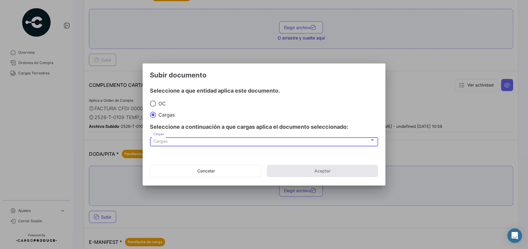
click at [169, 140] on div "Cargas" at bounding box center [261, 141] width 216 height 5
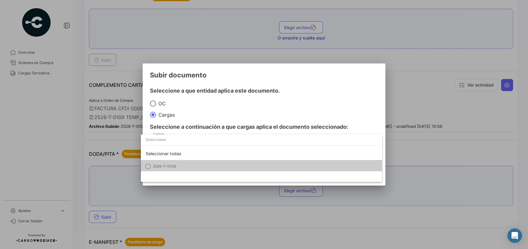
click at [163, 166] on span "2526-T-0109" at bounding box center [164, 166] width 23 height 5
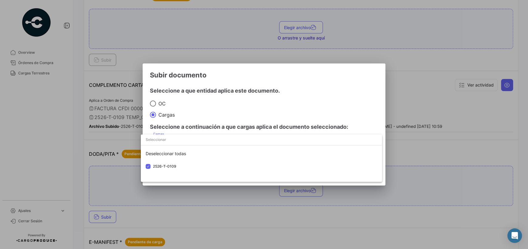
click at [239, 110] on div at bounding box center [264, 124] width 528 height 249
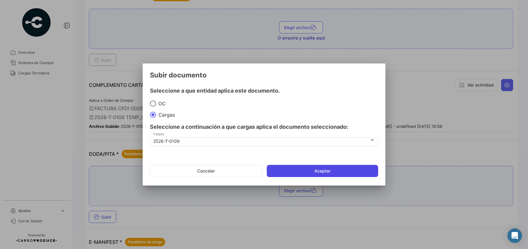
click at [239, 175] on button "Aceptar" at bounding box center [322, 171] width 111 height 12
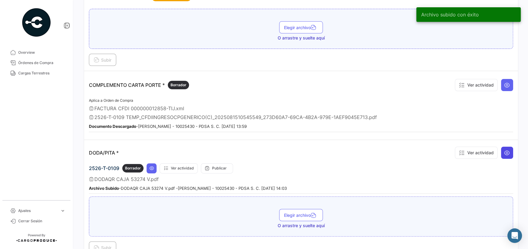
click at [239, 153] on icon at bounding box center [507, 153] width 6 height 6
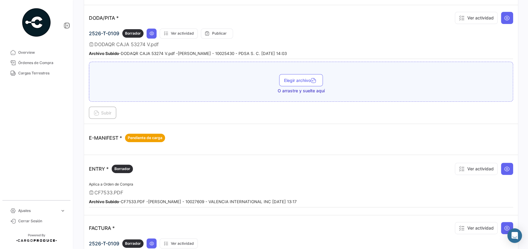
scroll to position [242, 0]
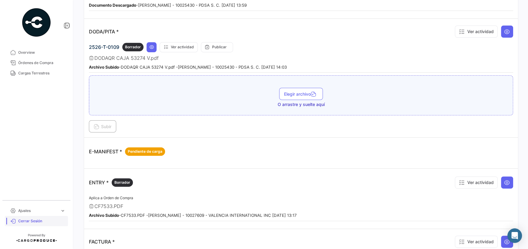
click at [53, 222] on span "Cerrar Sesión" at bounding box center [41, 220] width 47 height 5
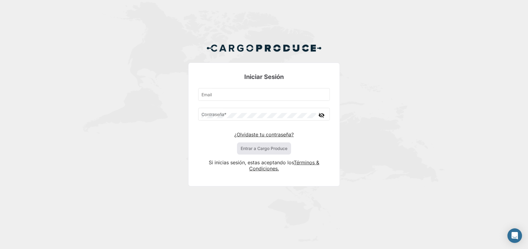
type input "[PERSON_NAME][EMAIL_ADDRESS][PERSON_NAME][DOMAIN_NAME]"
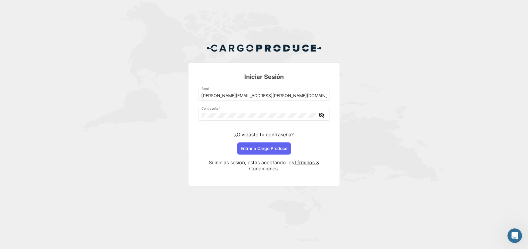
click at [239, 53] on div "Iniciar Sesión [PERSON_NAME][EMAIL_ADDRESS][PERSON_NAME][DOMAIN_NAME] Email Con…" at bounding box center [264, 117] width 528 height 234
